Goal: Navigation & Orientation: Find specific page/section

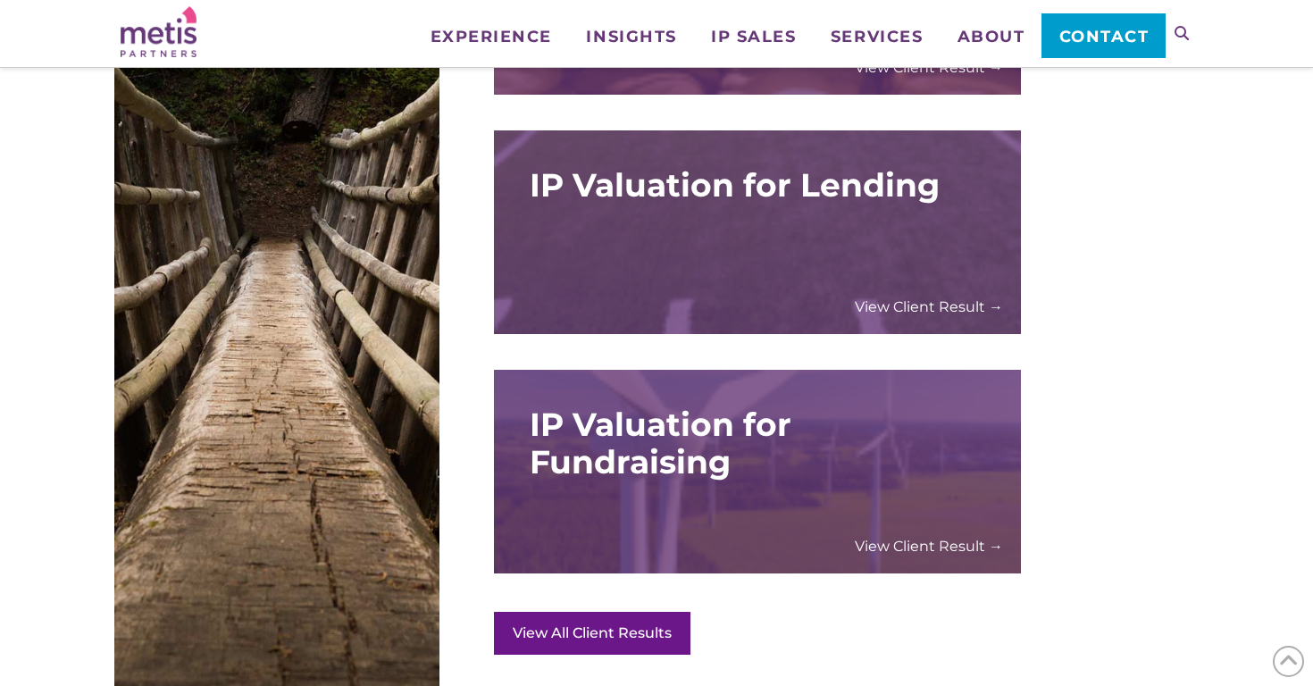
scroll to position [3155, 0]
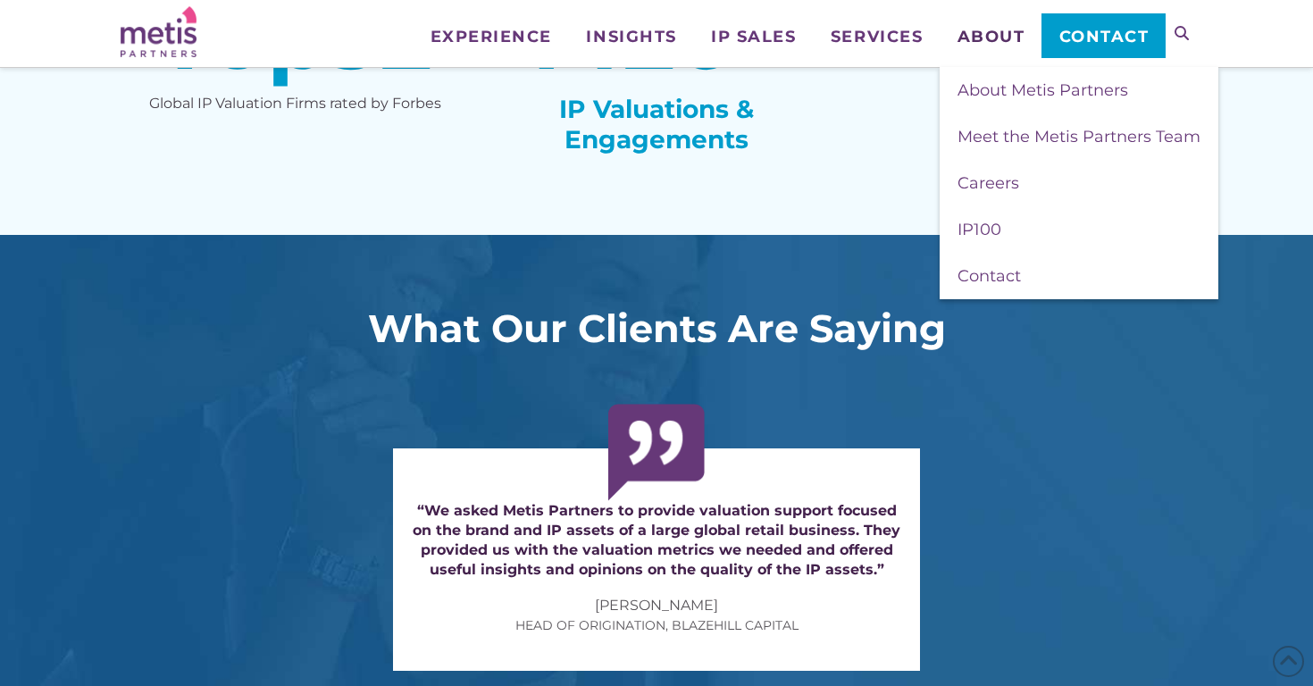
click at [994, 31] on span "About" at bounding box center [992, 37] width 68 height 16
click at [1004, 134] on span "Meet the Metis Partners Team" at bounding box center [1079, 137] width 243 height 20
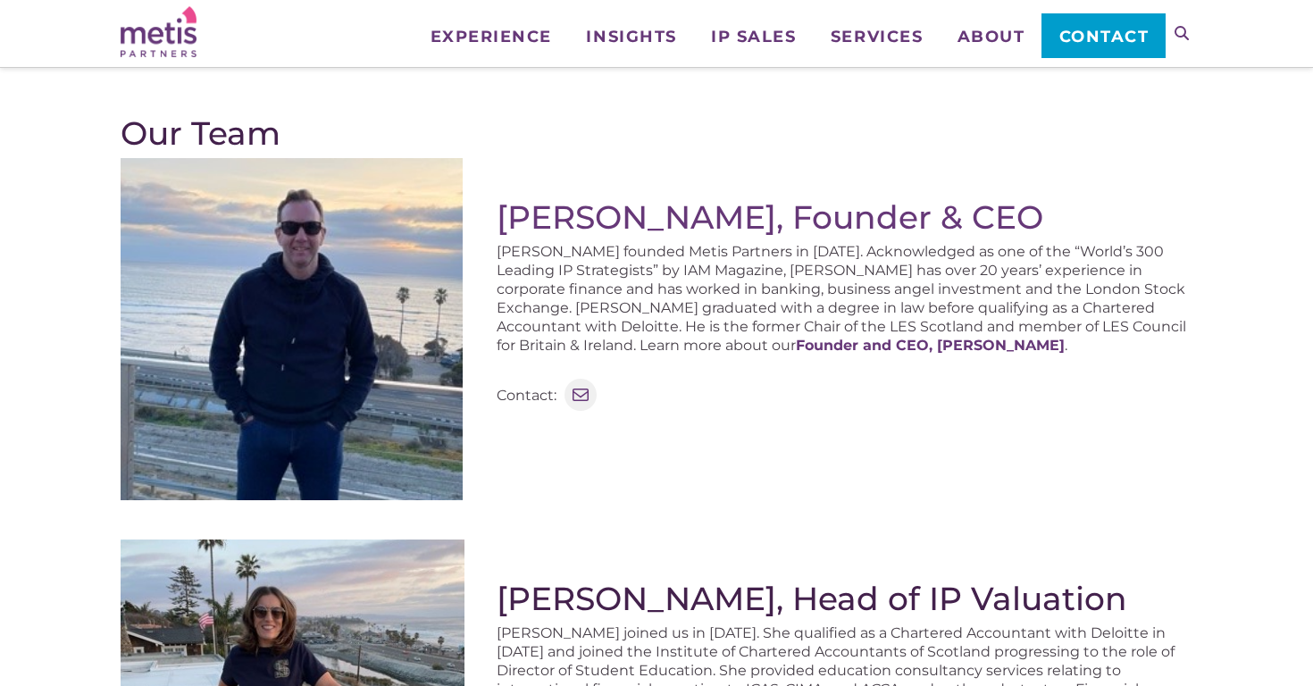
scroll to position [251, 0]
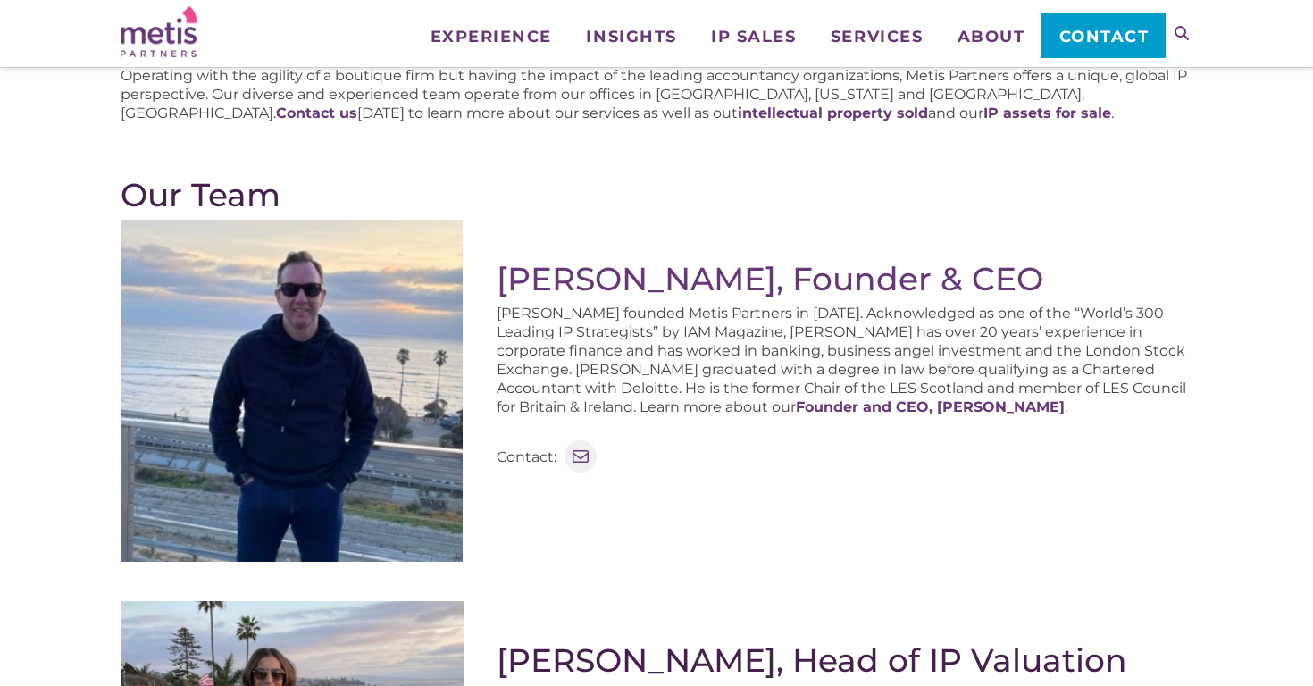
click at [367, 312] on img at bounding box center [292, 391] width 342 height 342
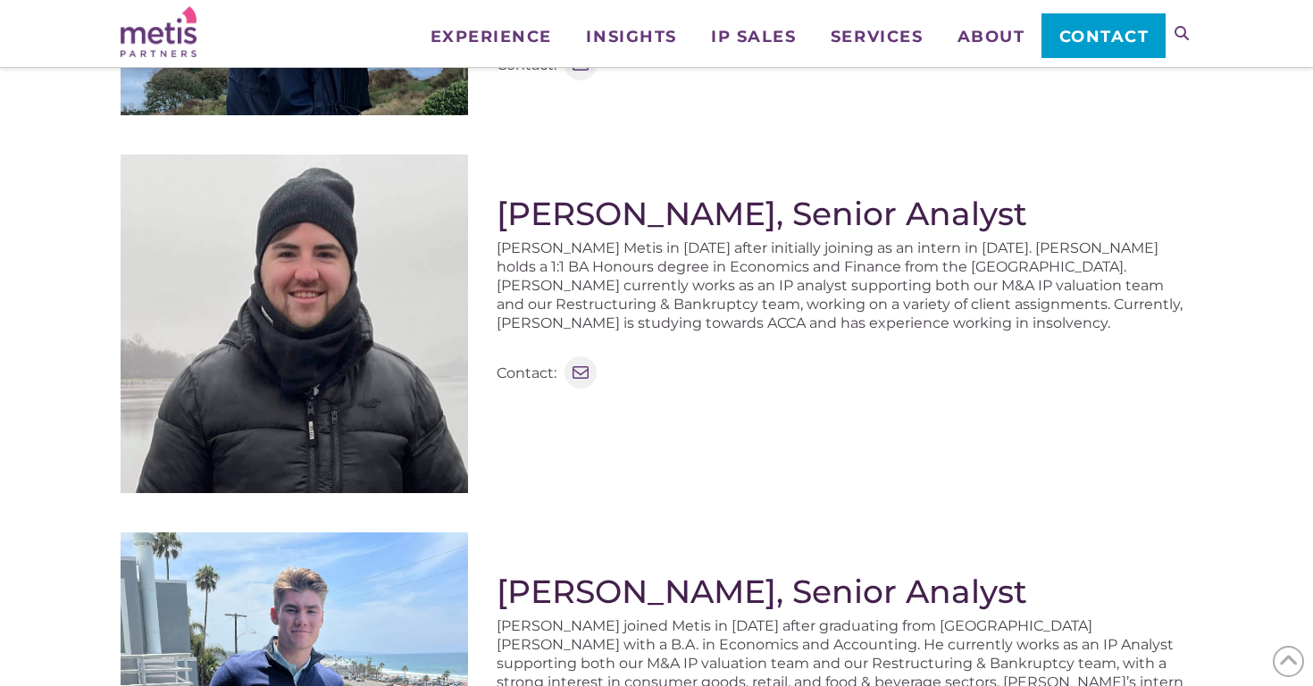
scroll to position [1895, 0]
